Goal: Transaction & Acquisition: Purchase product/service

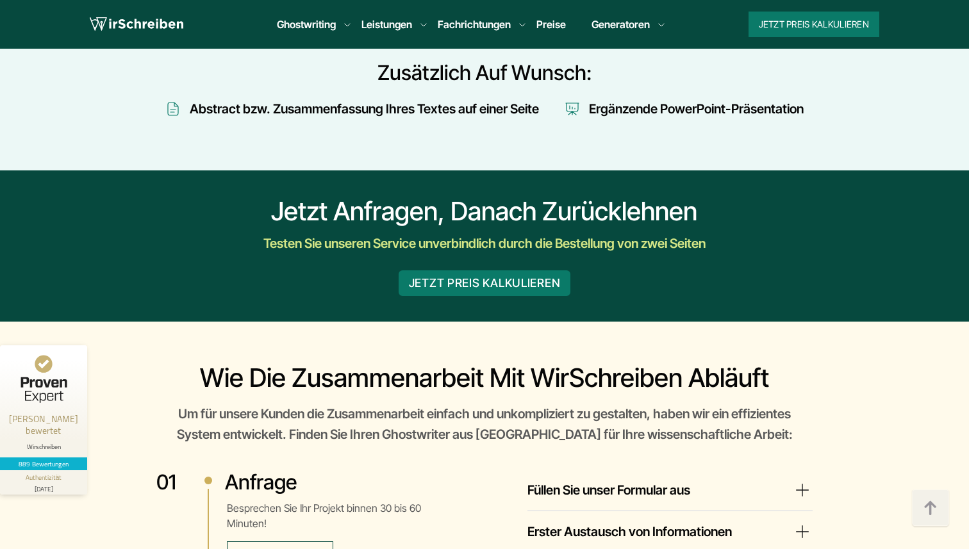
scroll to position [1784, 0]
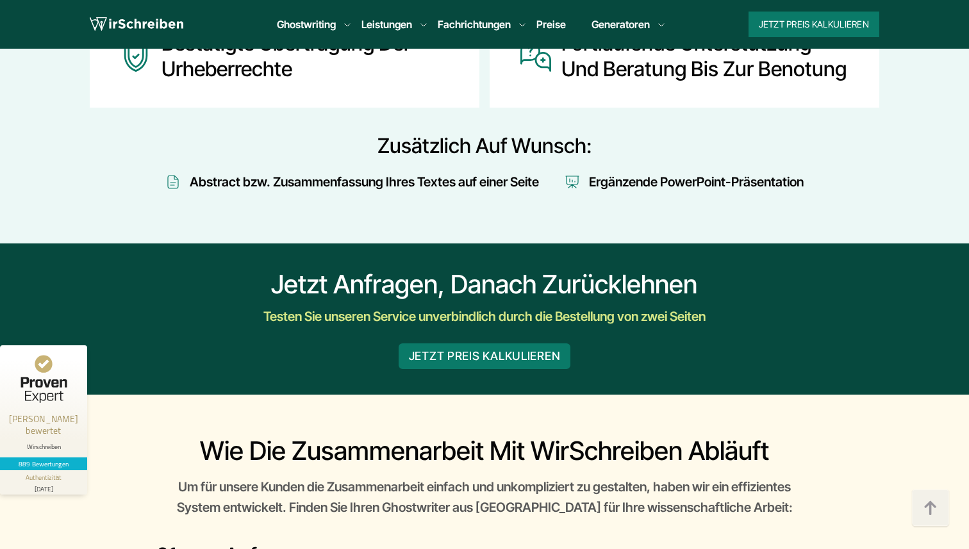
click at [440, 279] on div "Jetzt anfragen, danach zurücklehnen" at bounding box center [485, 284] width 750 height 31
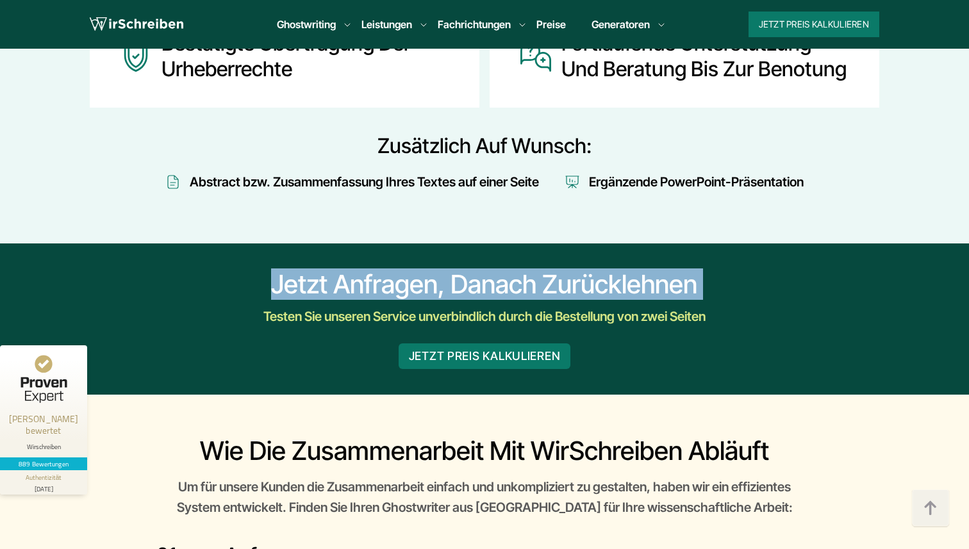
click at [440, 279] on div "Jetzt anfragen, danach zurücklehnen" at bounding box center [485, 284] width 750 height 31
copy div "Jetzt anfragen, danach zurücklehnen"
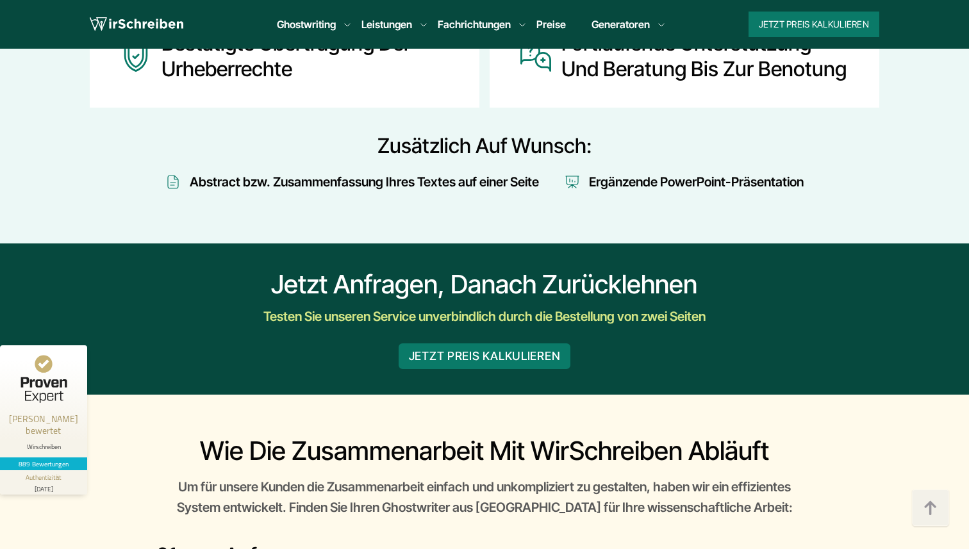
click at [451, 327] on div "JETZT PREIS KALKULIEREN" at bounding box center [485, 348] width 790 height 42
click at [445, 311] on div "Testen Sie unseren Service unverbindlich durch die Bestellung von zwei Seiten" at bounding box center [484, 316] width 576 height 21
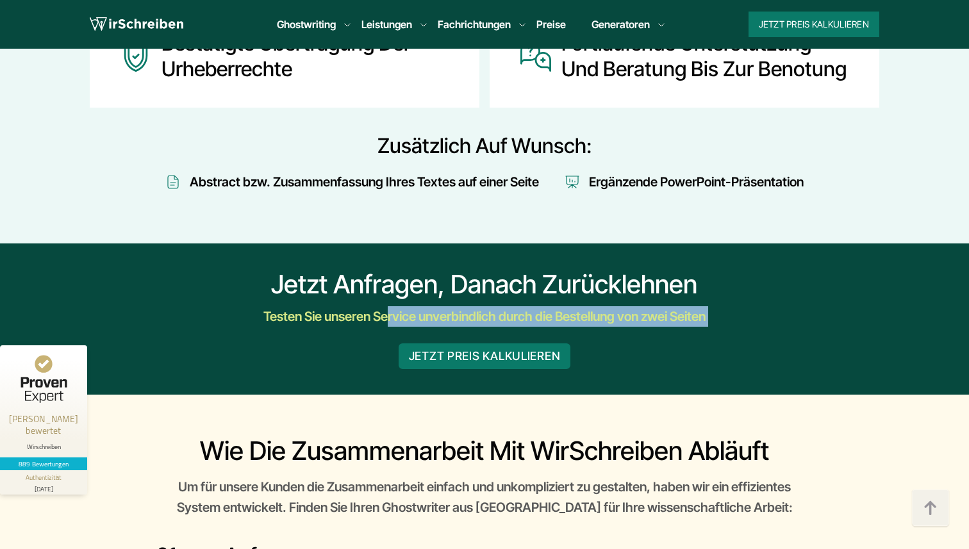
click at [445, 311] on div "Testen Sie unseren Service unverbindlich durch die Bestellung von zwei Seiten" at bounding box center [484, 316] width 576 height 21
copy div "Testen Sie unseren Service unverbindlich durch die Bestellung von zwei Seiten"
